Goal: Understand process/instructions: Learn about a topic

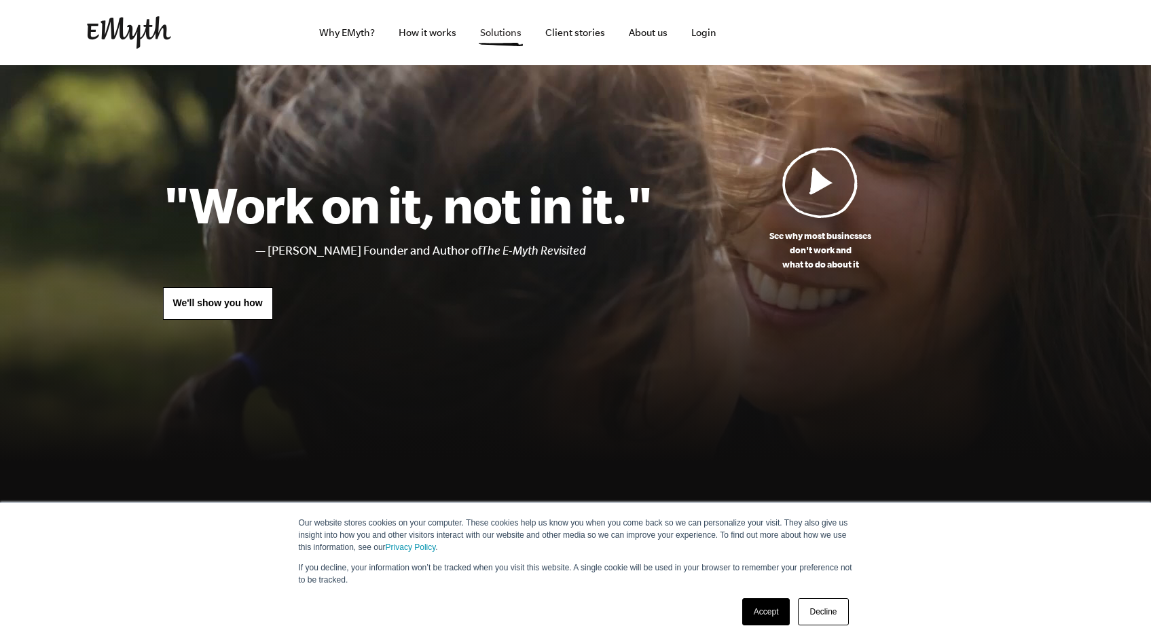
click at [513, 30] on link "Solutions" at bounding box center [500, 32] width 63 height 65
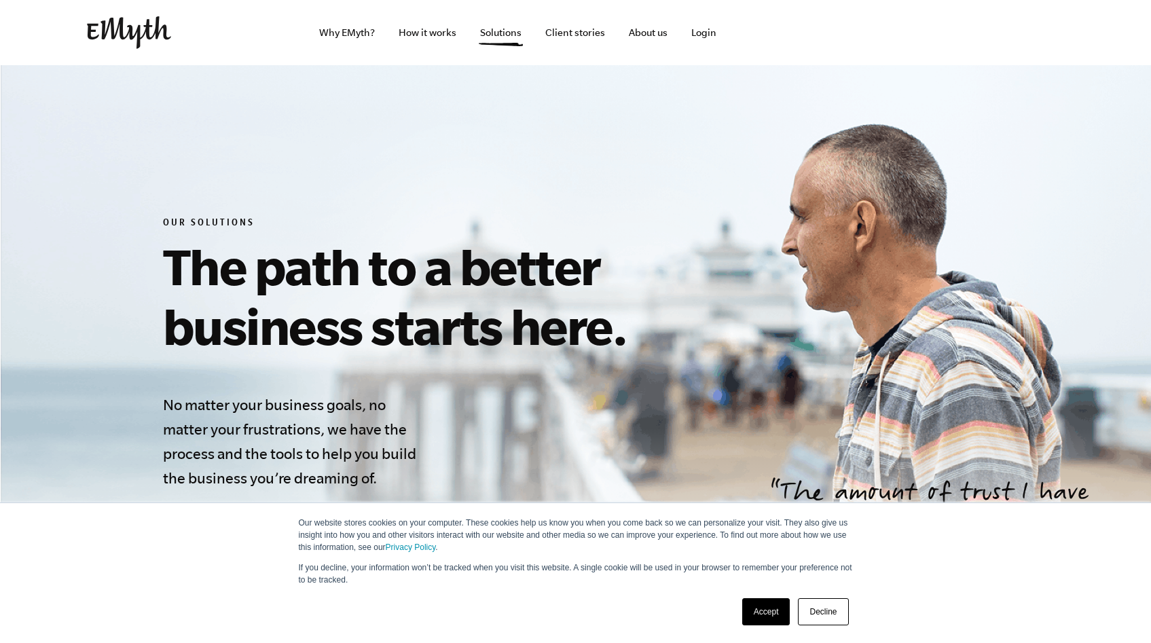
click at [834, 620] on link "Decline" at bounding box center [823, 611] width 50 height 27
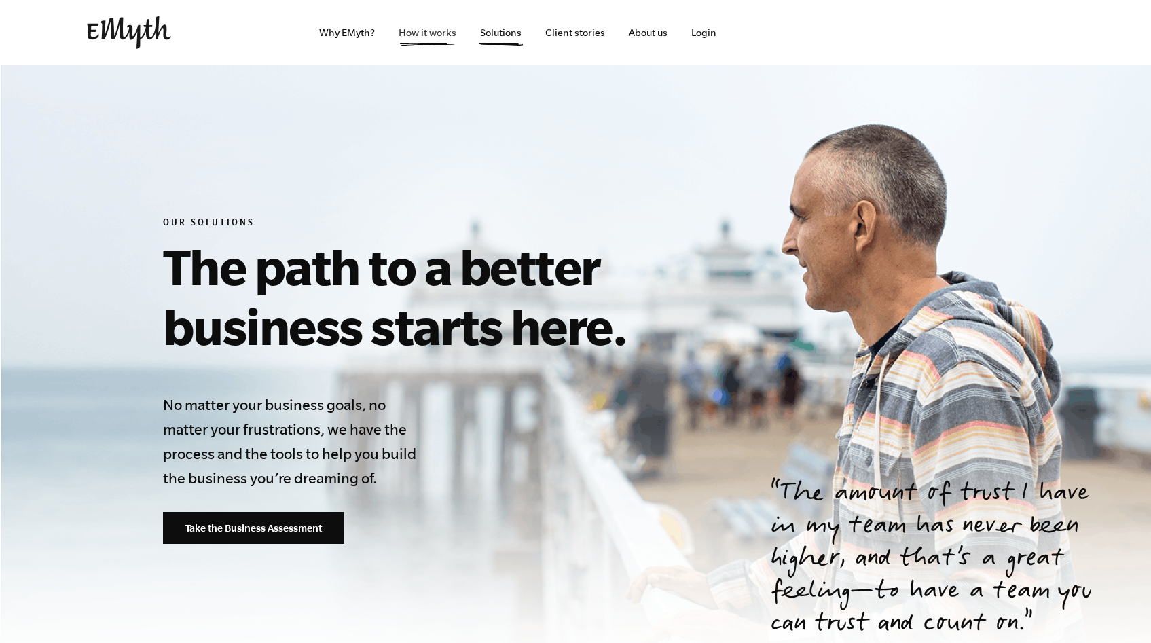
click at [420, 21] on link "How it works" at bounding box center [427, 32] width 79 height 65
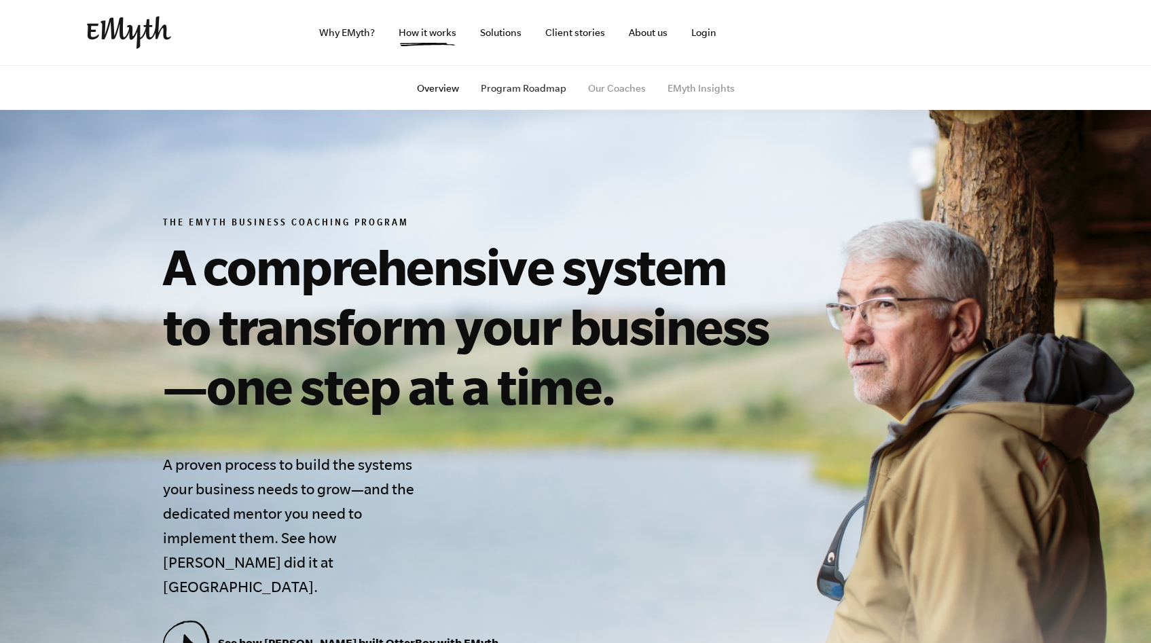
click at [531, 87] on link "Program Roadmap" at bounding box center [524, 88] width 86 height 11
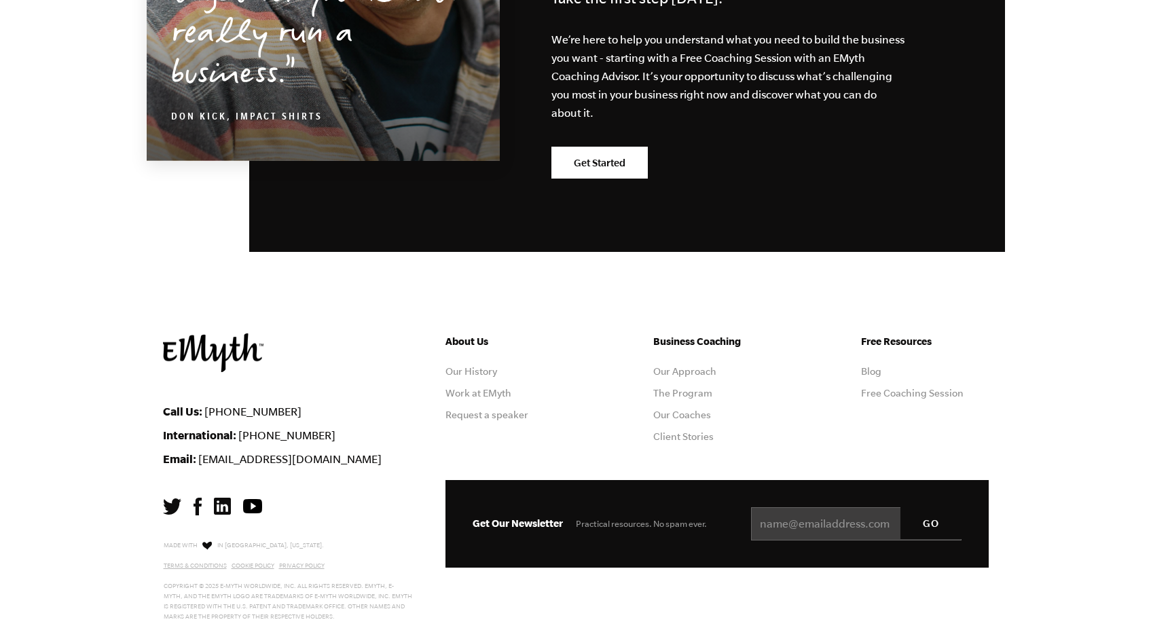
scroll to position [3808, 0]
